Goal: Information Seeking & Learning: Learn about a topic

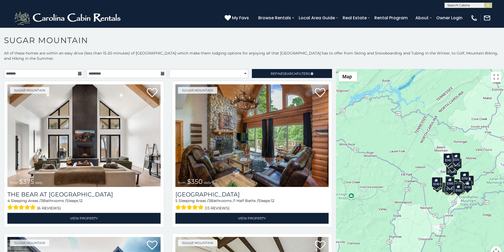
scroll to position [11, 0]
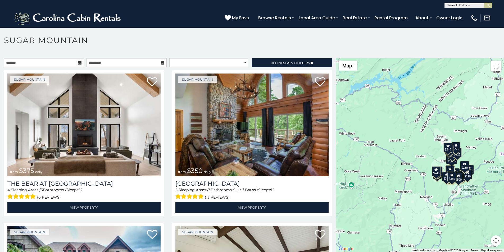
click at [38, 251] on p at bounding box center [252, 158] width 504 height 200
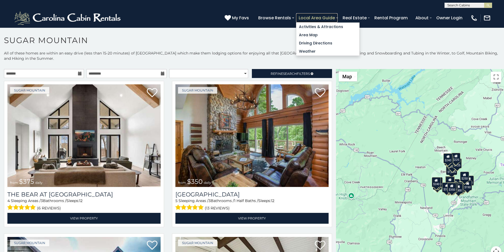
click at [338, 16] on link "Local Area Guide" at bounding box center [317, 17] width 42 height 9
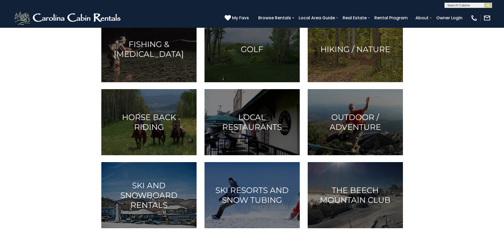
scroll to position [143, 0]
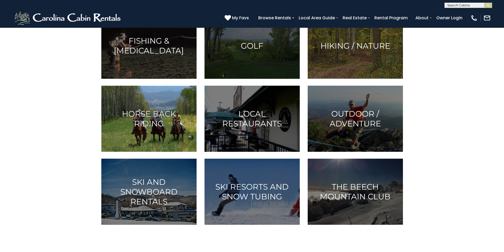
click at [173, 152] on img at bounding box center [148, 119] width 95 height 66
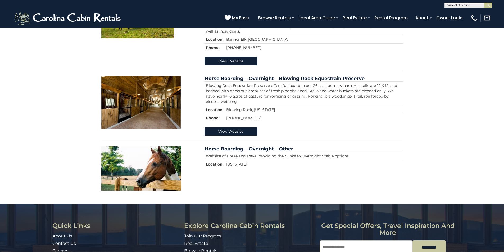
scroll to position [645, 0]
